Goal: Use online tool/utility: Utilize a website feature to perform a specific function

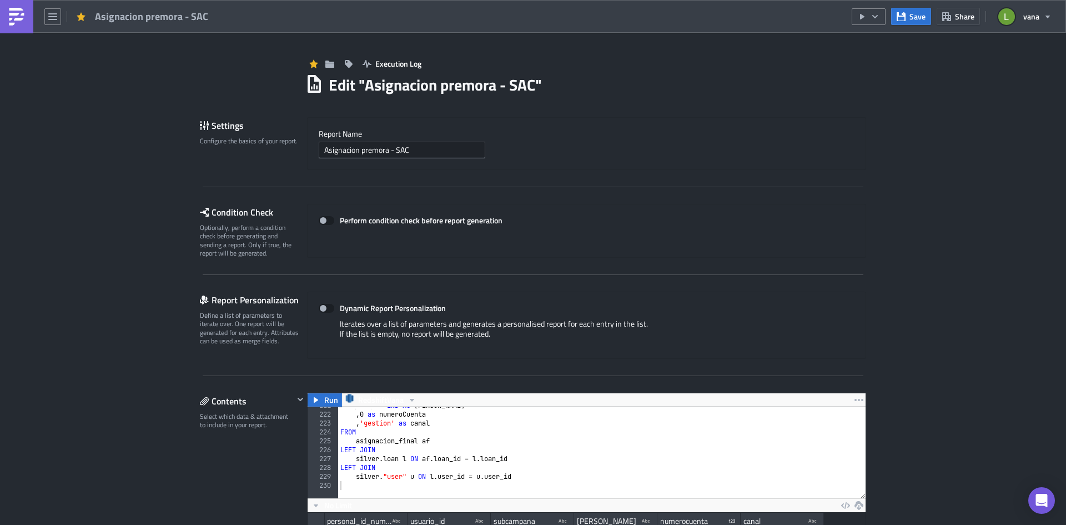
scroll to position [127, 558]
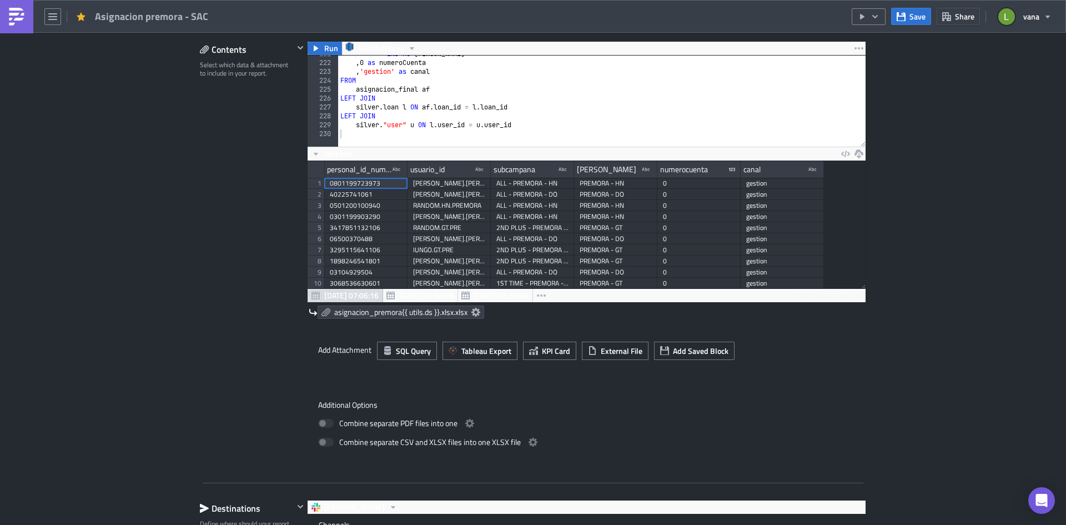
click at [11, 25] on img at bounding box center [17, 17] width 18 height 18
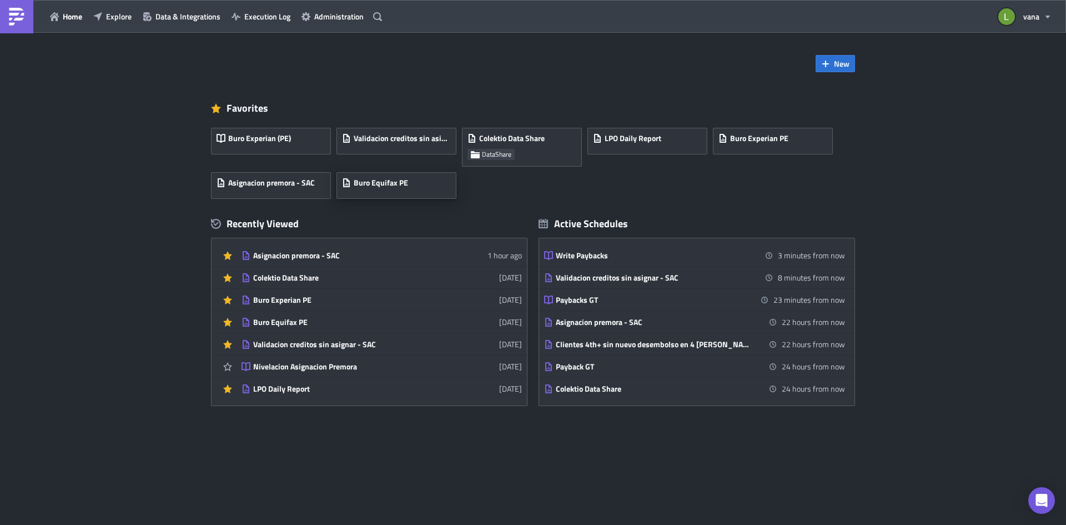
click at [374, 191] on div "Buro Equifax PE" at bounding box center [375, 186] width 66 height 16
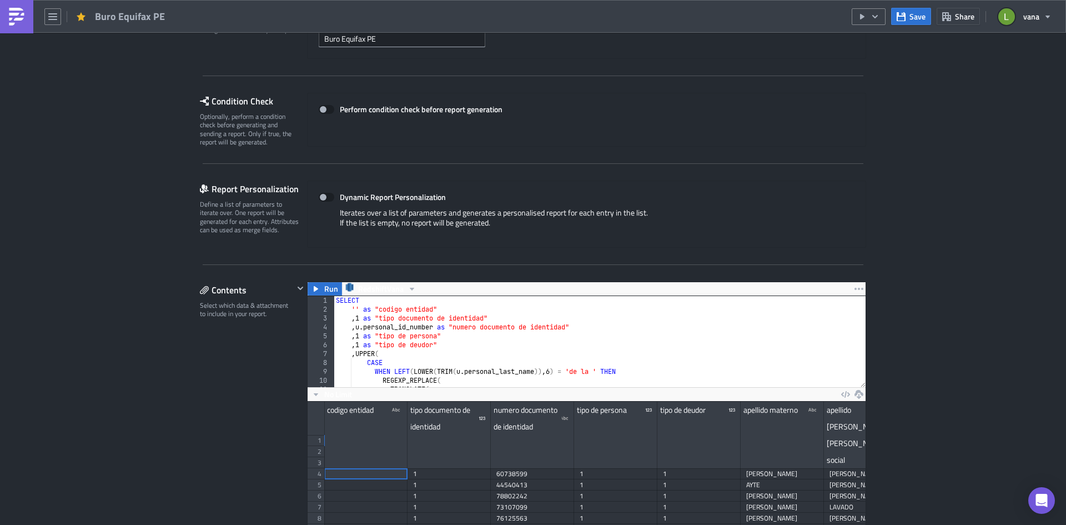
scroll to position [127, 558]
click at [354, 306] on div "SELECT '' as "codigo entidad" , 1 as "tipo documento de identidad" , u . person…" at bounding box center [858, 346] width 1048 height 100
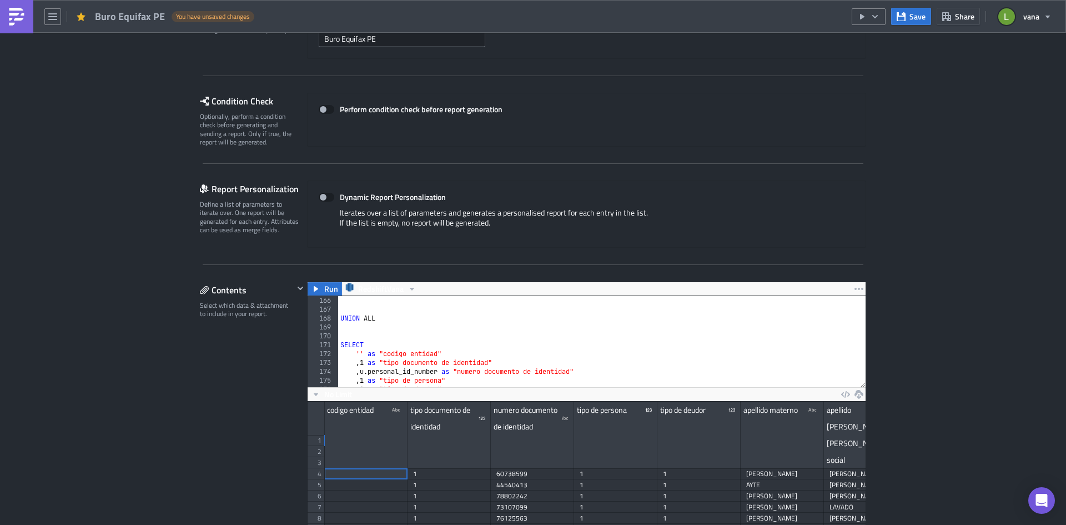
scroll to position [1499, 0]
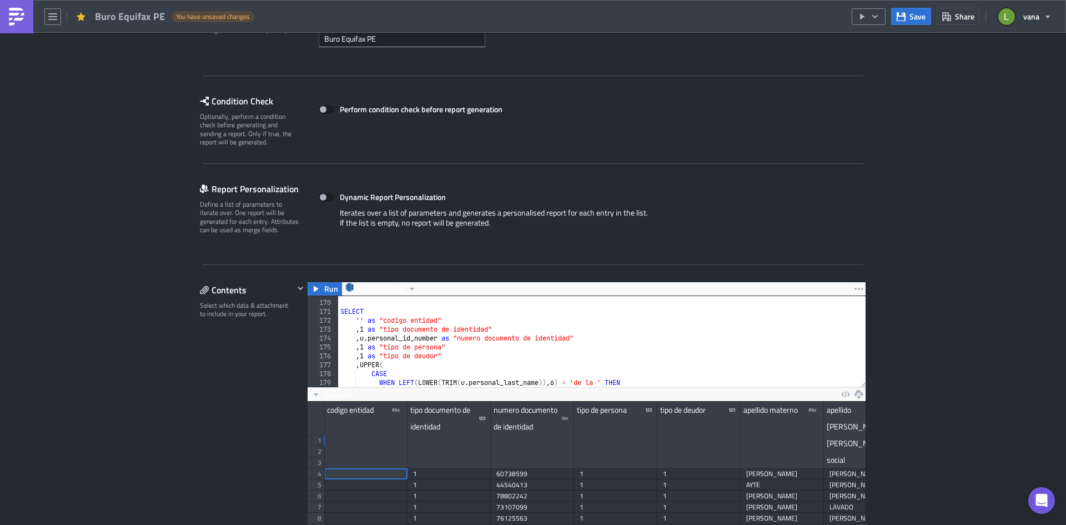
click at [355, 318] on div "SELECT '' as "codigo entidad" , 1 as "tipo documento de identidad" , u . person…" at bounding box center [862, 339] width 1048 height 100
click at [911, 18] on span "Save" at bounding box center [917, 17] width 16 height 12
click at [314, 290] on icon "button" at bounding box center [316, 289] width 4 height 6
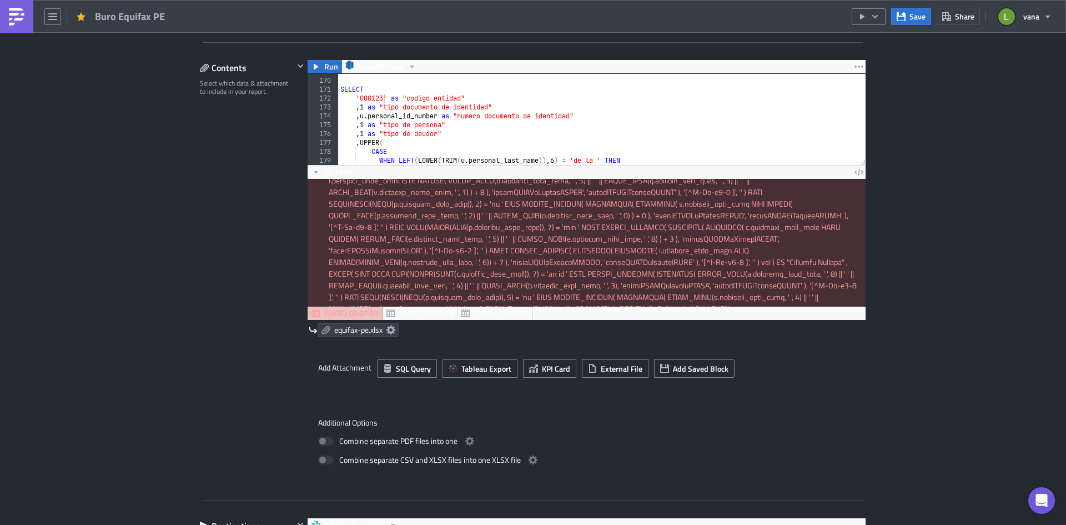
scroll to position [0, 0]
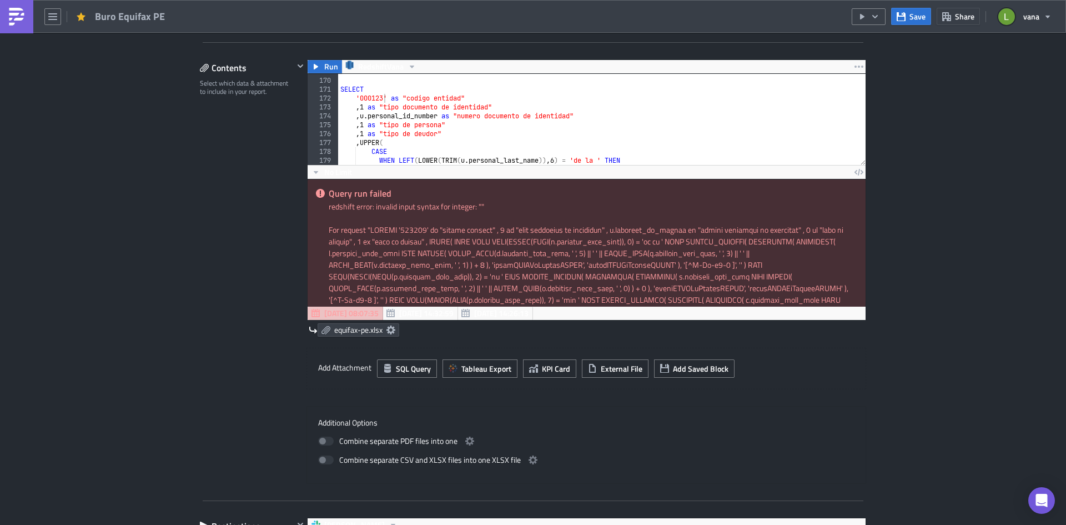
click at [382, 95] on div "SELECT '000123' as "codigo entidad" , 1 as "tipo documento de identidad" , u . …" at bounding box center [862, 117] width 1048 height 100
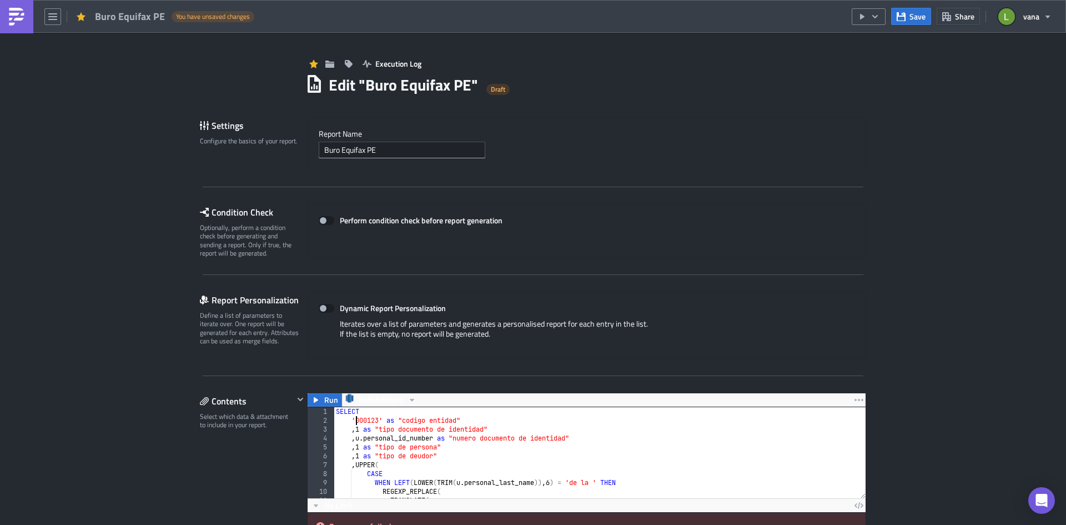
click at [350, 420] on div "SELECT '000123' as "codigo entidad" , 1 as "tipo documento de identidad" , u . …" at bounding box center [858, 457] width 1048 height 100
click at [913, 20] on span "Save" at bounding box center [917, 17] width 16 height 12
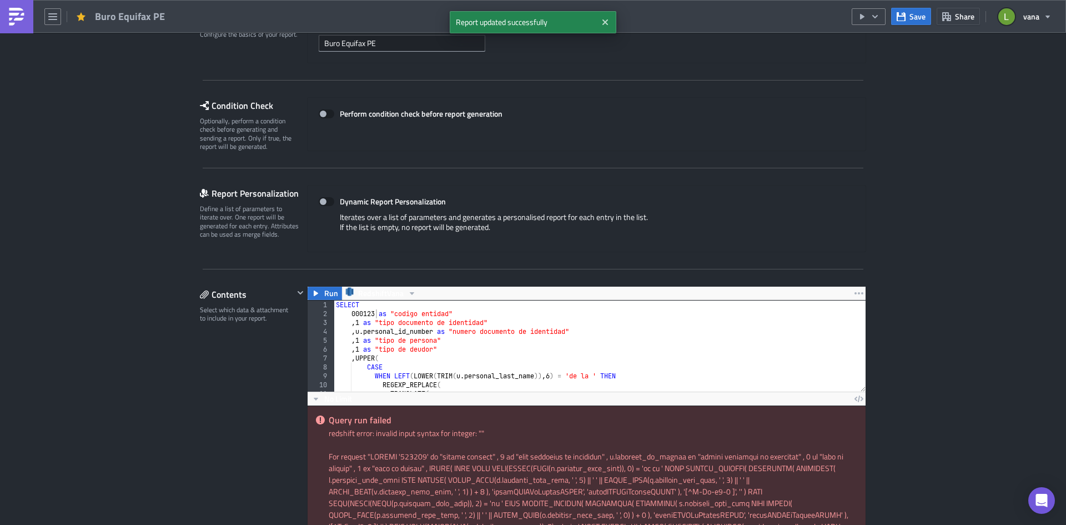
scroll to position [111, 0]
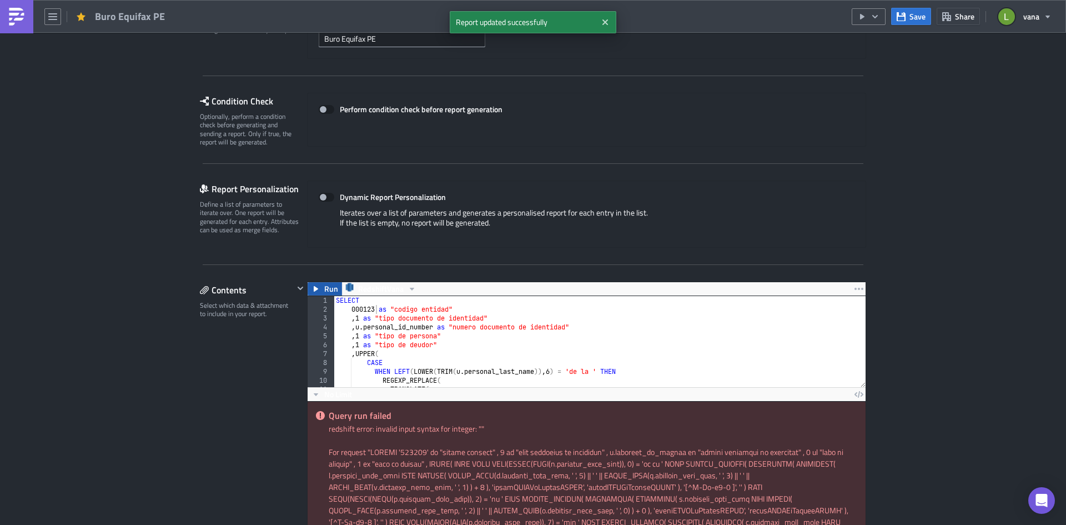
click at [324, 291] on span "Run" at bounding box center [331, 288] width 14 height 13
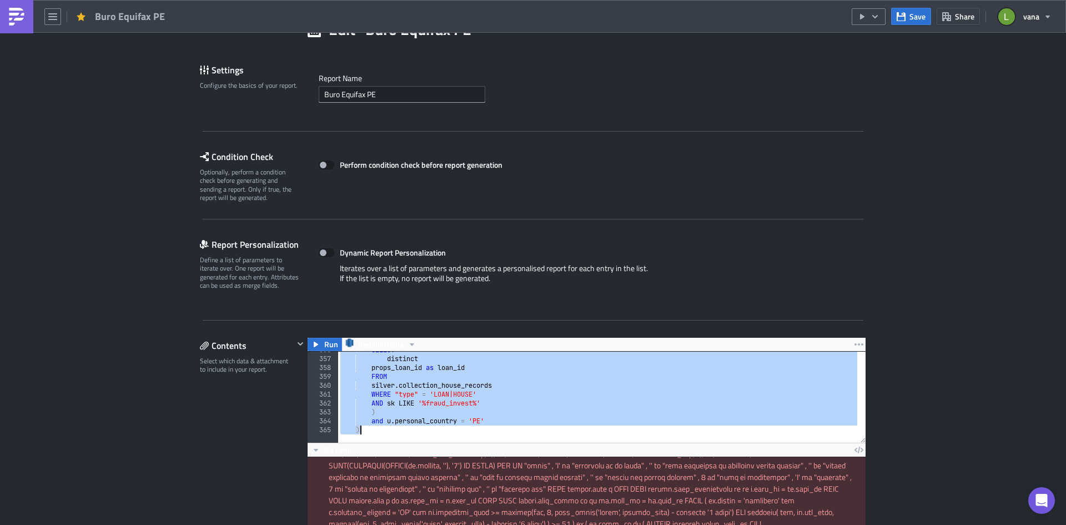
scroll to position [3160, 0]
drag, startPoint x: 332, startPoint y: 354, endPoint x: 374, endPoint y: 521, distance: 171.8
click at [374, 521] on div "SELECT 356 357 358 359 360 361 362 363 364 365 SELECT distinct props_loan_id as…" at bounding box center [587, 474] width 558 height 247
type textarea "and u.personal_country = 'PE' )"
